Goal: Register for event/course

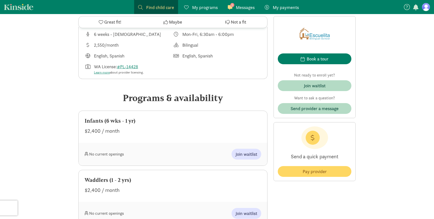
scroll to position [180, 0]
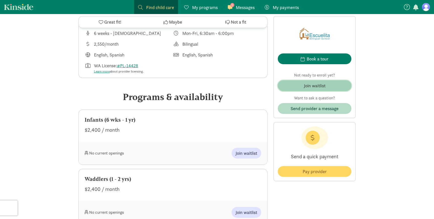
click at [307, 89] on div "Join waitlist" at bounding box center [315, 85] width 22 height 7
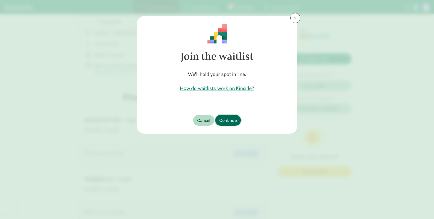
click at [227, 123] on span "Continue" at bounding box center [228, 120] width 18 height 7
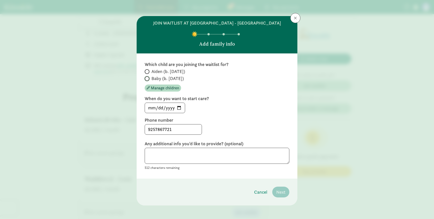
click at [147, 78] on input "Baby (b. [DATE])" at bounding box center [146, 78] width 3 height 3
radio input "true"
click at [180, 108] on input "[DATE]" at bounding box center [165, 108] width 40 height 10
type input "[DATE]"
click at [281, 191] on span "Next" at bounding box center [280, 192] width 9 height 7
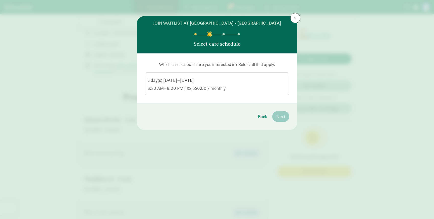
click at [258, 87] on div "6:30 AM–6:00 PM | $2,550.00 / monthly" at bounding box center [216, 88] width 139 height 6
click at [0, 0] on input "5 day(s) [DATE]–[DATE] 6:30 AM–6:00 PM | $2,550.00 / monthly" at bounding box center [0, 0] width 0 height 0
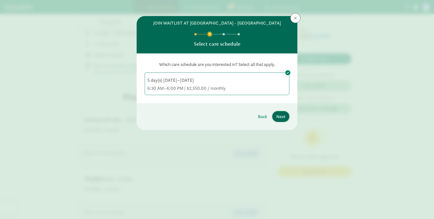
click at [278, 116] on span "Next" at bounding box center [280, 116] width 9 height 7
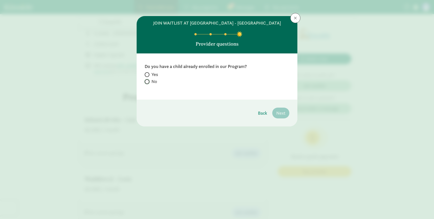
click at [146, 81] on input "No" at bounding box center [146, 81] width 3 height 3
radio input "true"
click at [279, 113] on span "Next" at bounding box center [280, 113] width 9 height 7
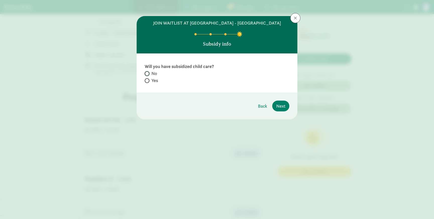
click at [147, 73] on input "No" at bounding box center [146, 73] width 3 height 3
radio input "true"
click at [282, 109] on span "Next" at bounding box center [280, 106] width 9 height 7
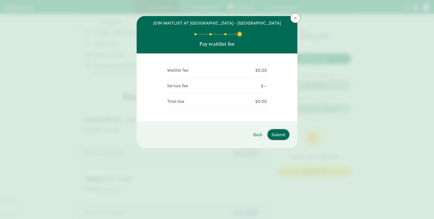
click at [279, 135] on span "Submit" at bounding box center [278, 134] width 14 height 7
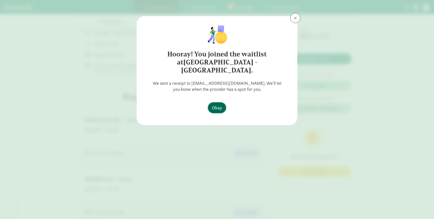
click at [219, 104] on span "Okay" at bounding box center [217, 107] width 10 height 7
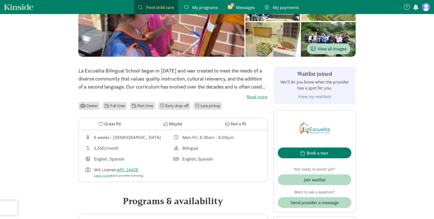
scroll to position [76, 0]
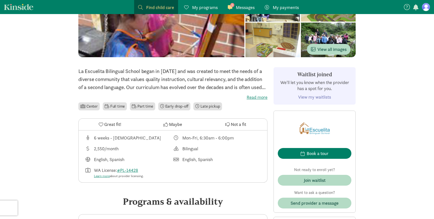
click at [256, 101] on div "La Escuelita Bilingual School began in [DATE] and was created to meet the needs…" at bounding box center [172, 89] width 189 height 44
click at [255, 96] on label "Read more" at bounding box center [172, 97] width 189 height 6
click at [0, 0] on input "Read more" at bounding box center [0, 0] width 0 height 0
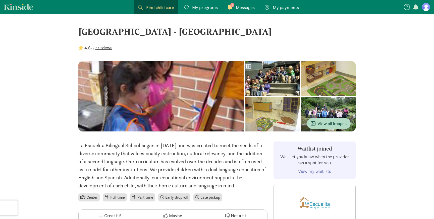
scroll to position [0, 0]
